Goal: Information Seeking & Learning: Check status

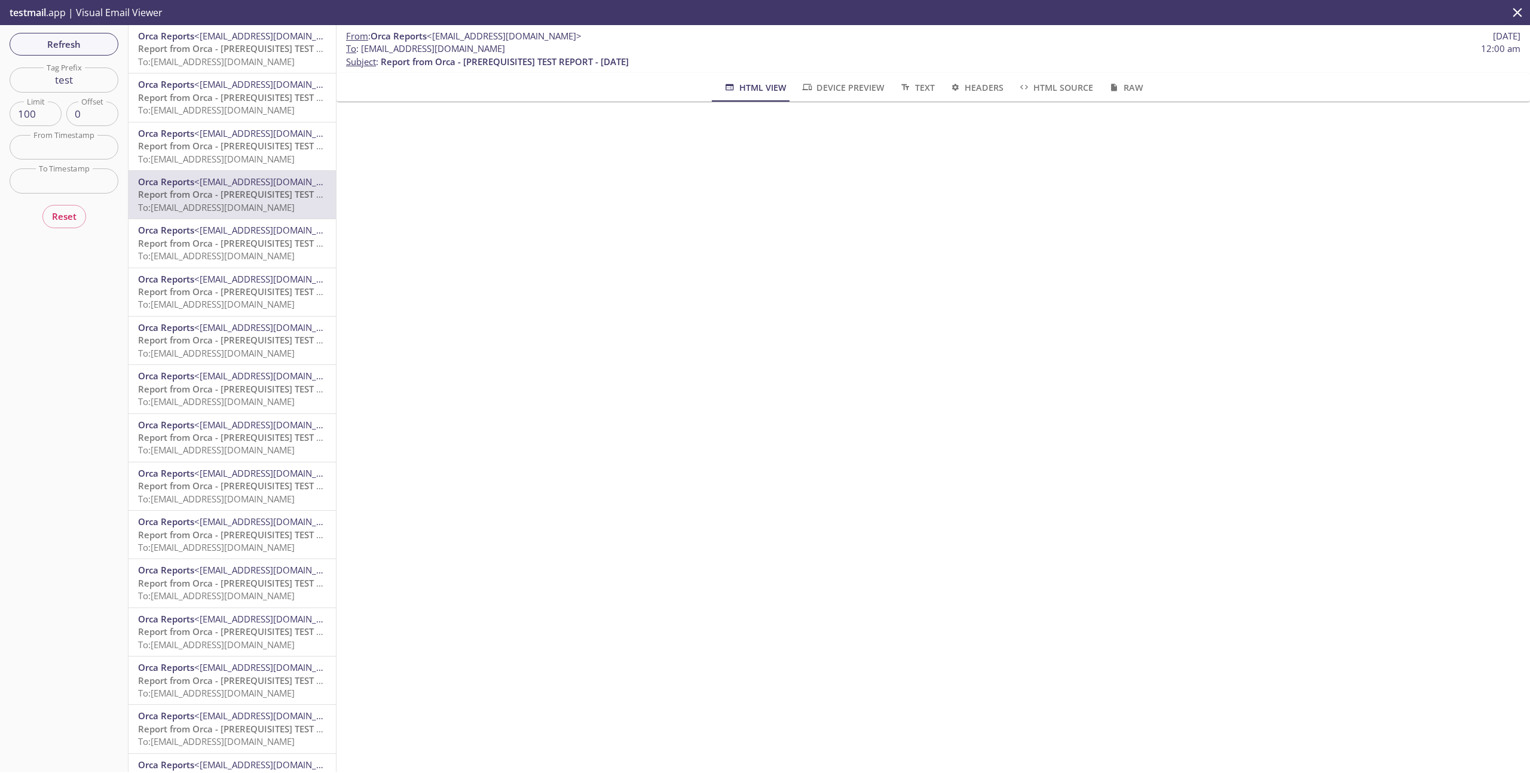
click at [99, 82] on input "test" at bounding box center [64, 80] width 109 height 25
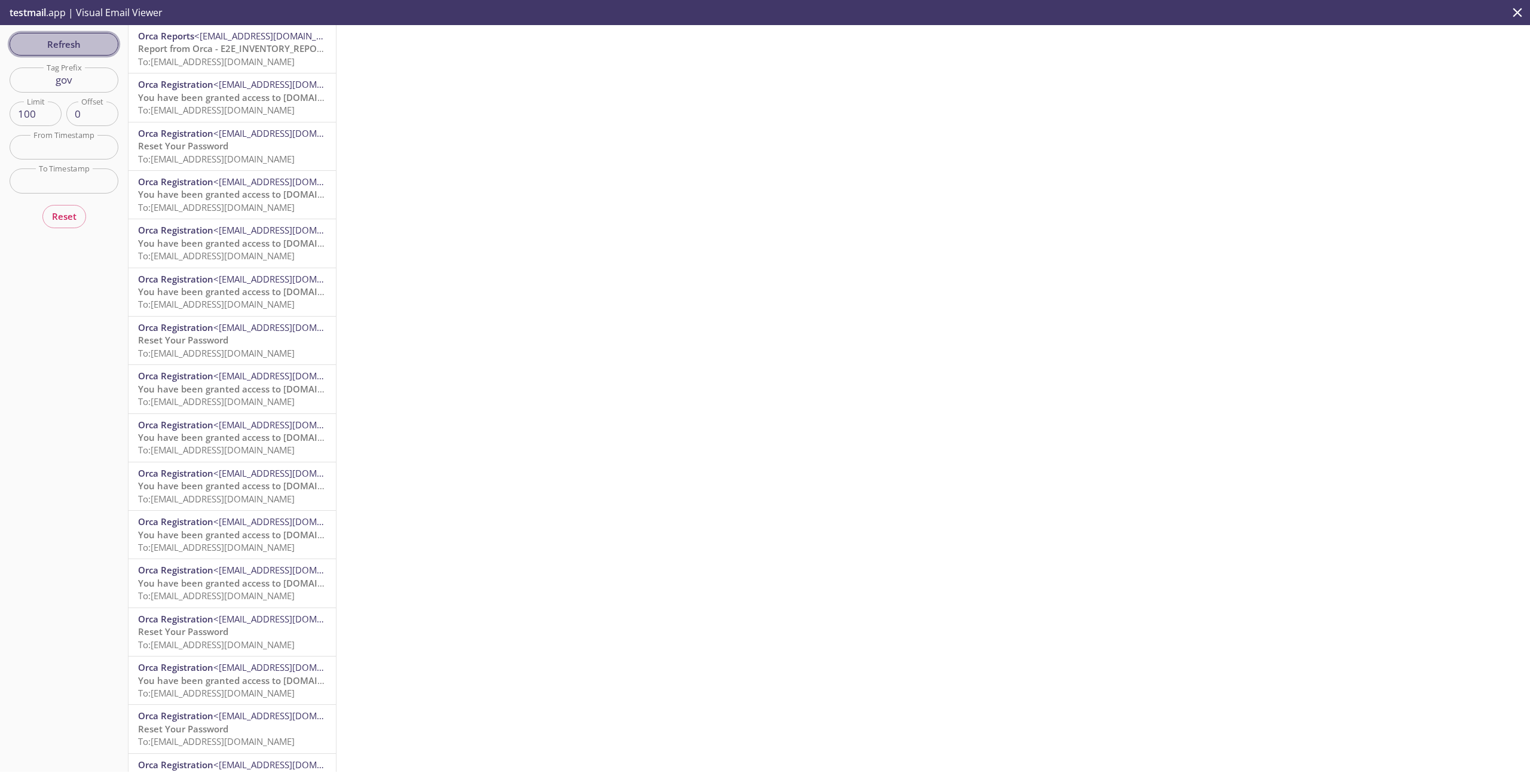
click at [68, 44] on span "Refresh" at bounding box center [64, 44] width 90 height 16
drag, startPoint x: 1015, startPoint y: 134, endPoint x: 960, endPoint y: 119, distance: 57.0
click at [960, 119] on div at bounding box center [934, 398] width 1194 height 747
click at [63, 78] on input "gov" at bounding box center [64, 80] width 109 height 25
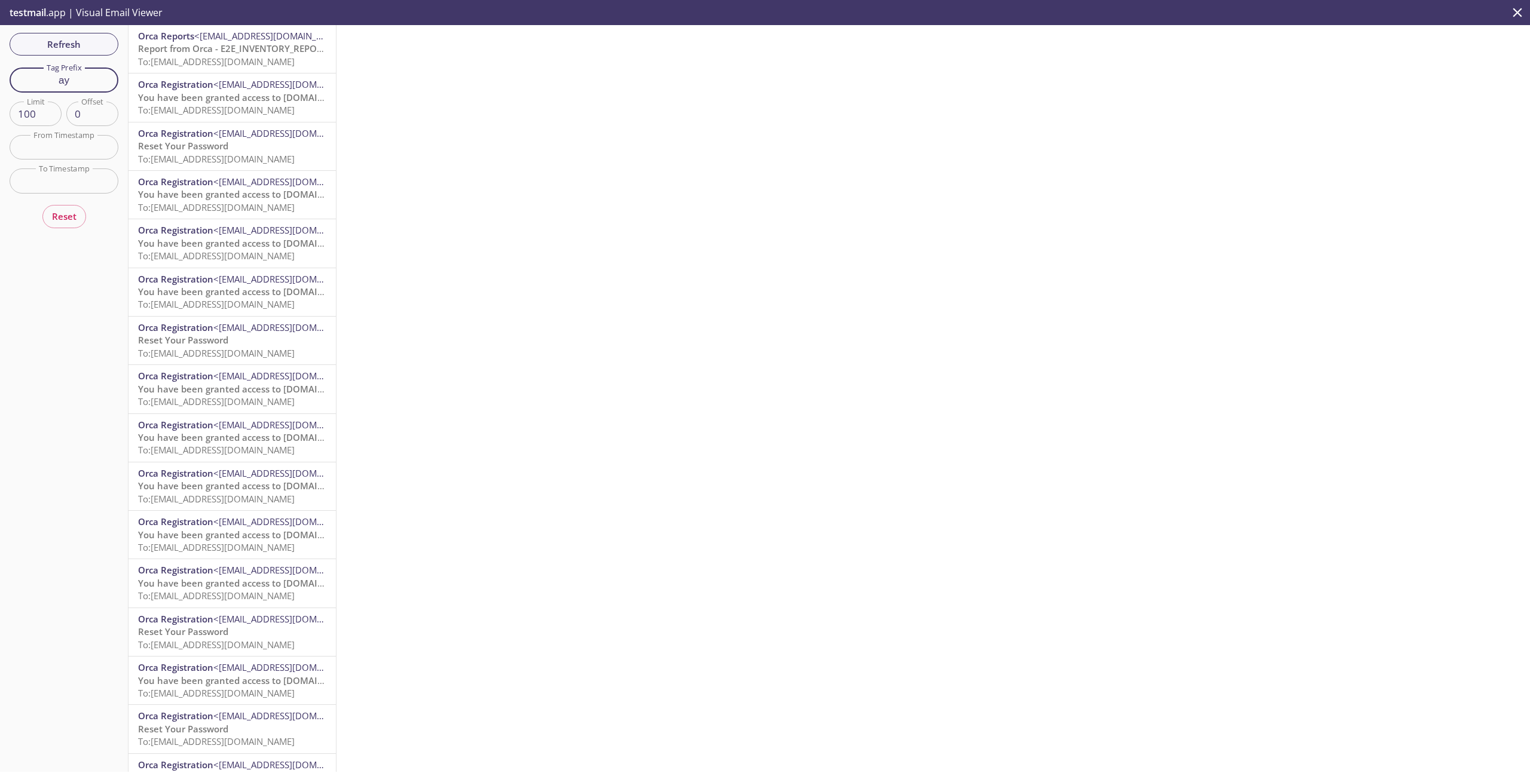
type input "[PERSON_NAME]"
type input "fedramp"
click at [255, 44] on span "Report from Orca - E2E_INVENTORY_REPORT - [DATE]" at bounding box center [250, 48] width 225 height 12
